Goal: Information Seeking & Learning: Learn about a topic

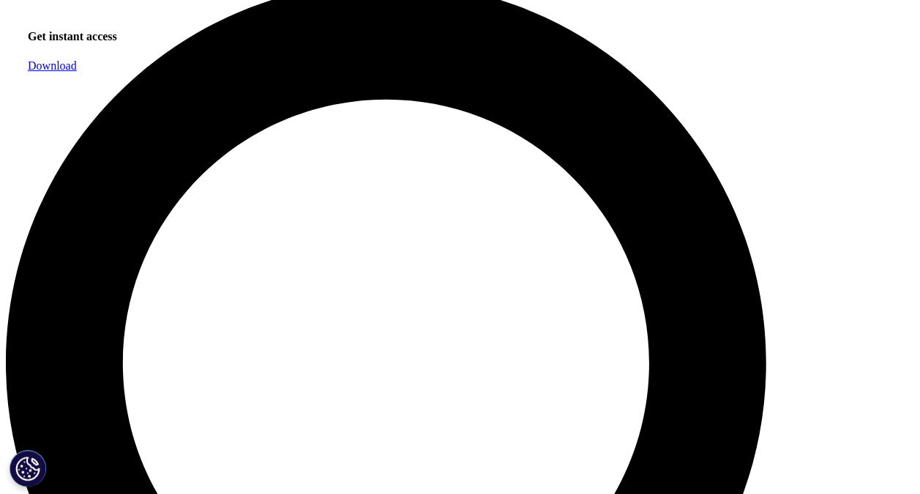
scroll to position [463, 864]
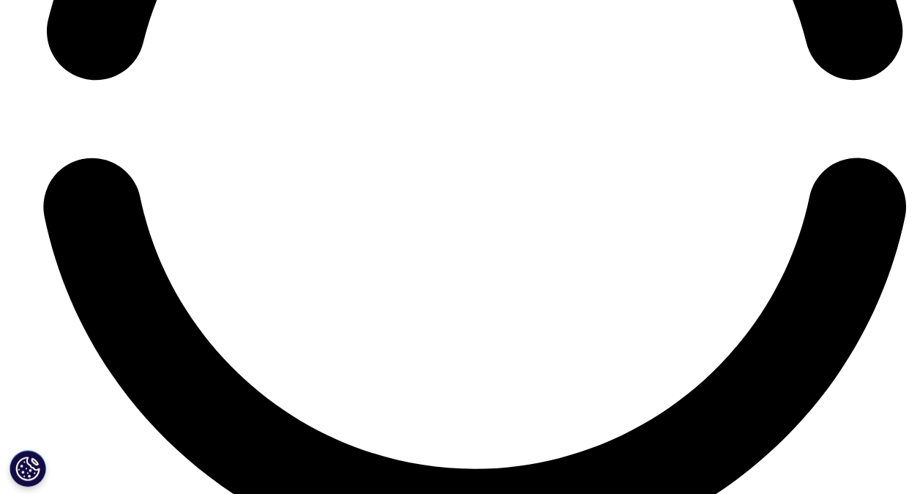
scroll to position [0, 278]
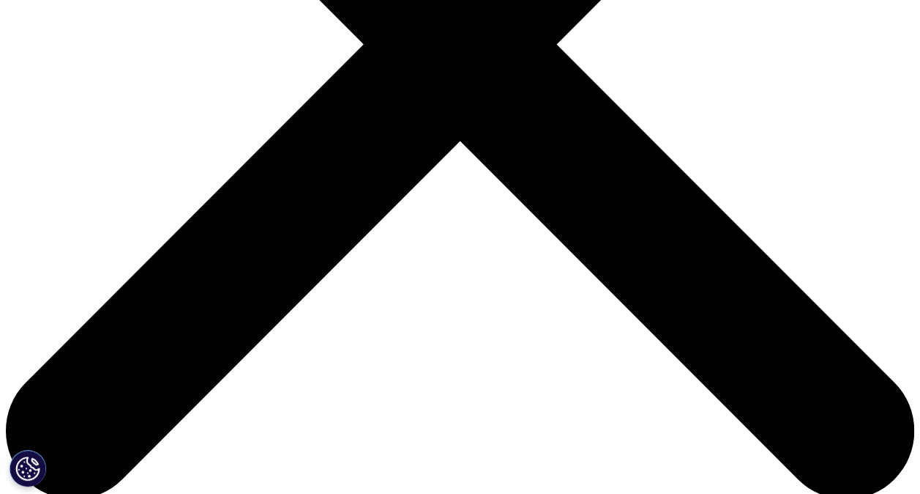
scroll to position [962, 864]
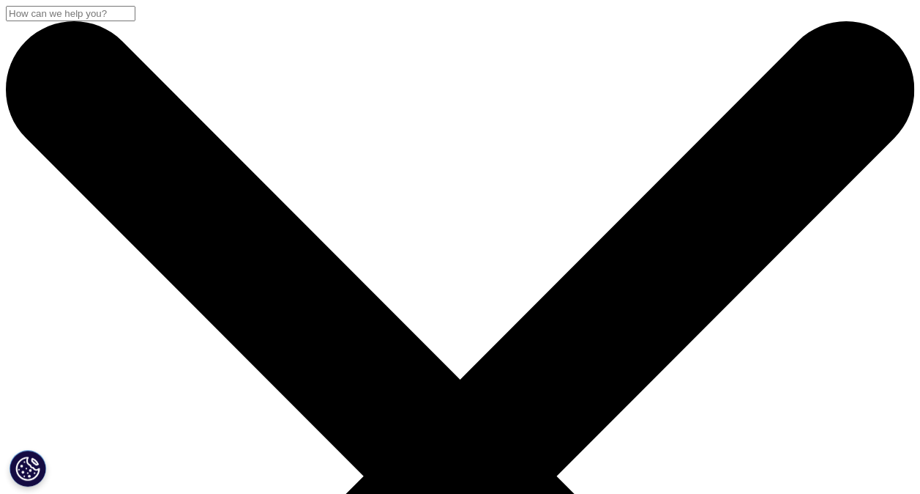
scroll to position [709, 864]
